Goal: Task Accomplishment & Management: Manage account settings

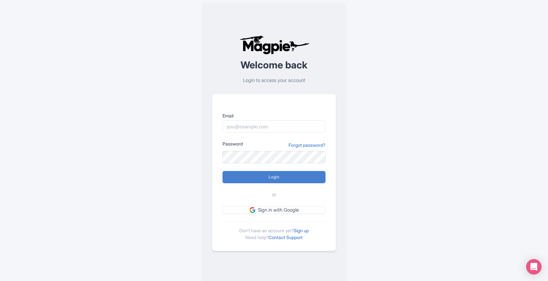
click at [257, 129] on input "Email" at bounding box center [274, 126] width 103 height 12
click at [249, 123] on input "Email" at bounding box center [274, 126] width 103 height 12
type input "abtransfers@abtransfers.mx"
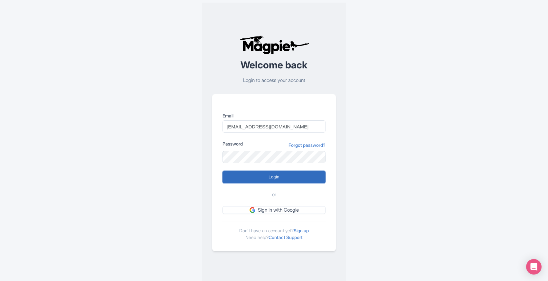
click at [271, 175] on input "Login" at bounding box center [274, 177] width 103 height 12
type input "Logging in..."
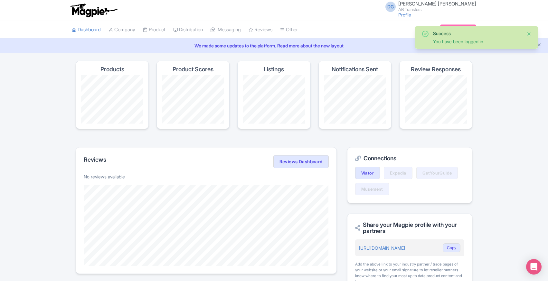
click at [530, 34] on button "Close" at bounding box center [529, 34] width 5 height 8
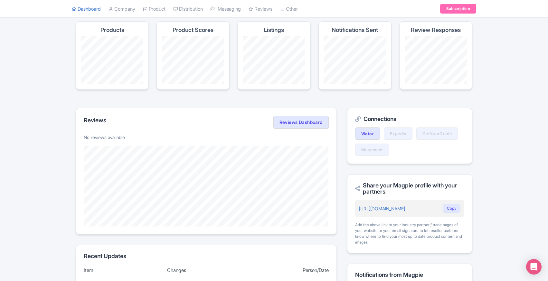
scroll to position [40, 0]
click at [380, 121] on h2 "Connections" at bounding box center [409, 118] width 109 height 6
click at [358, 118] on icon at bounding box center [358, 118] width 6 height 6
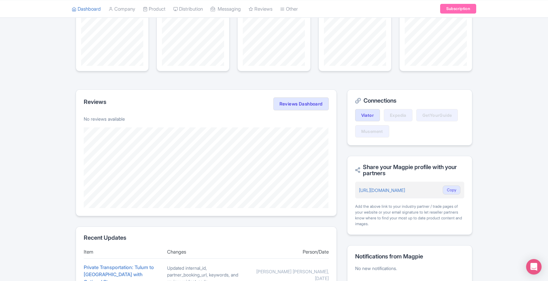
scroll to position [46, 0]
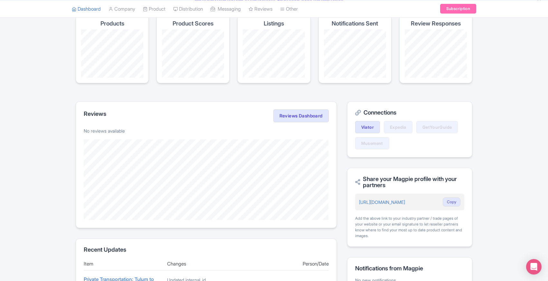
click at [366, 111] on h2 "Connections" at bounding box center [409, 112] width 109 height 6
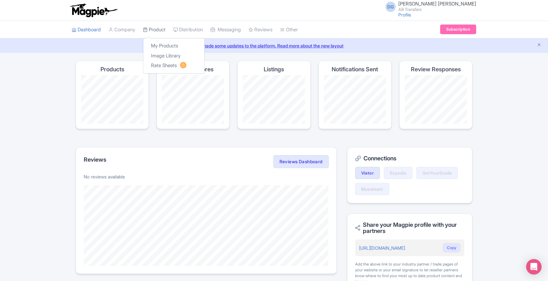
click at [152, 32] on link "Product" at bounding box center [154, 30] width 23 height 18
click at [154, 29] on link "Product" at bounding box center [154, 30] width 23 height 18
click at [166, 45] on link "My Products" at bounding box center [173, 46] width 61 height 10
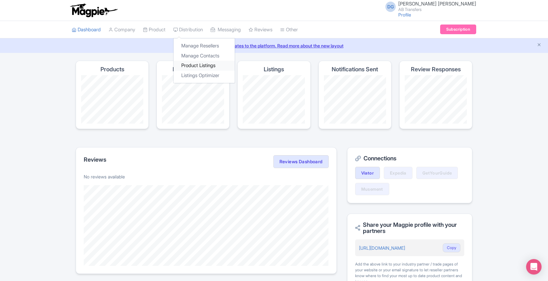
click at [211, 66] on link "Product Listings" at bounding box center [204, 66] width 61 height 10
click at [185, 29] on link "Distribution" at bounding box center [188, 30] width 30 height 18
click at [184, 29] on link "Distribution" at bounding box center [188, 30] width 30 height 18
click at [188, 45] on link "Manage Resellers" at bounding box center [204, 46] width 61 height 10
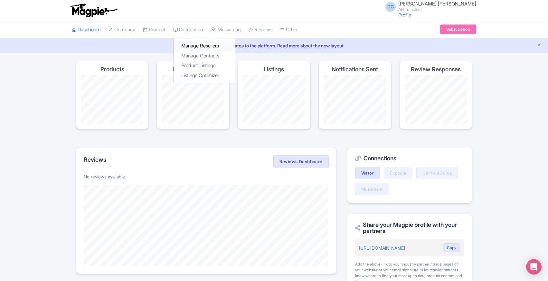
click at [188, 45] on link "Manage Resellers" at bounding box center [204, 46] width 61 height 10
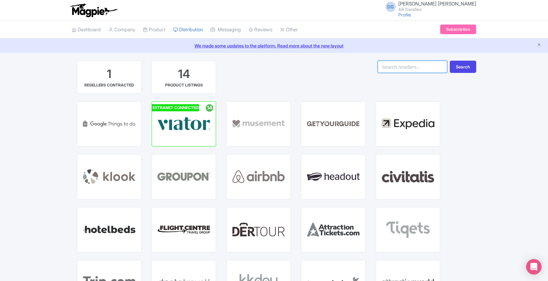
click at [402, 66] on input "search" at bounding box center [413, 67] width 70 height 12
type input "localbird"
click at [456, 68] on button "Search" at bounding box center [463, 67] width 26 height 12
click at [426, 66] on input "localbird" at bounding box center [413, 67] width 70 height 12
click at [457, 65] on button "Search" at bounding box center [463, 67] width 26 height 12
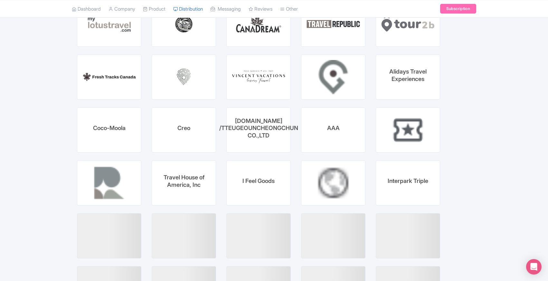
scroll to position [1433, 0]
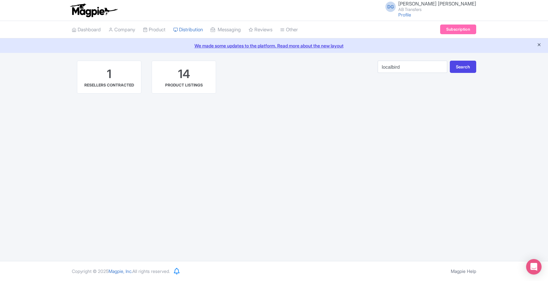
click at [540, 45] on icon "Close announcement" at bounding box center [539, 44] width 5 height 5
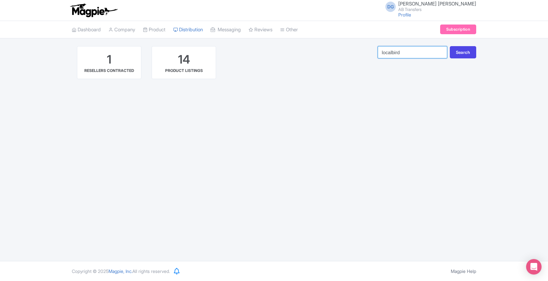
click at [426, 53] on input "localbird" at bounding box center [413, 52] width 70 height 12
click at [425, 49] on input "localbird" at bounding box center [413, 52] width 70 height 12
type input "local"
click at [458, 54] on button "Search" at bounding box center [463, 52] width 26 height 12
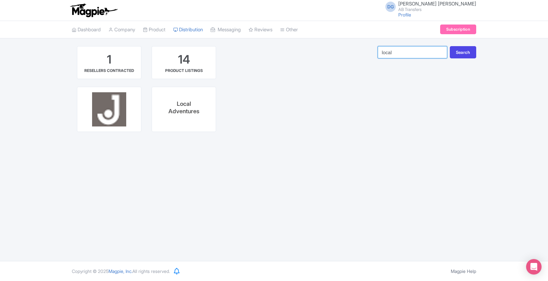
click at [405, 53] on input "local" at bounding box center [413, 52] width 70 height 12
type input "bird"
click at [467, 54] on button "Search" at bounding box center [463, 52] width 26 height 12
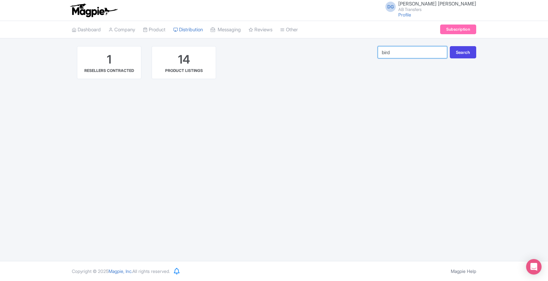
click at [417, 51] on input "bird" at bounding box center [413, 52] width 70 height 12
click at [441, 53] on input "bird" at bounding box center [413, 52] width 70 height 12
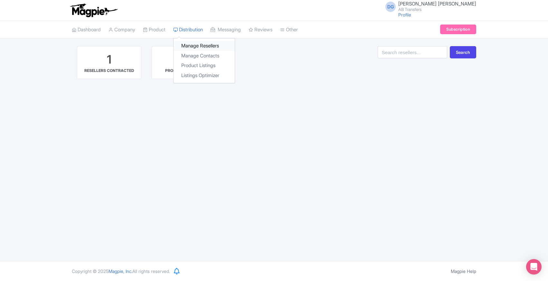
click at [204, 45] on link "Manage Resellers" at bounding box center [204, 46] width 61 height 10
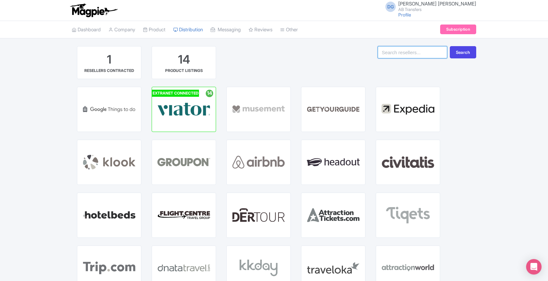
click at [420, 51] on input "search" at bounding box center [413, 52] width 70 height 12
type input "tours by locals"
click at [450, 46] on button "Search" at bounding box center [463, 52] width 26 height 12
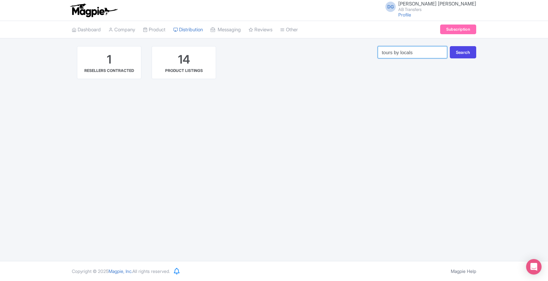
click at [427, 53] on input "tours by locals" at bounding box center [413, 52] width 70 height 12
type input "locals"
click at [450, 46] on button "Search" at bounding box center [463, 52] width 26 height 12
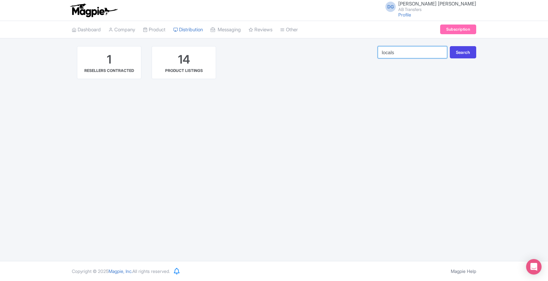
click at [422, 53] on input "locals" at bounding box center [413, 52] width 70 height 12
type input "tours"
click at [450, 46] on button "Search" at bounding box center [463, 52] width 26 height 12
